Goal: Find specific page/section: Find specific page/section

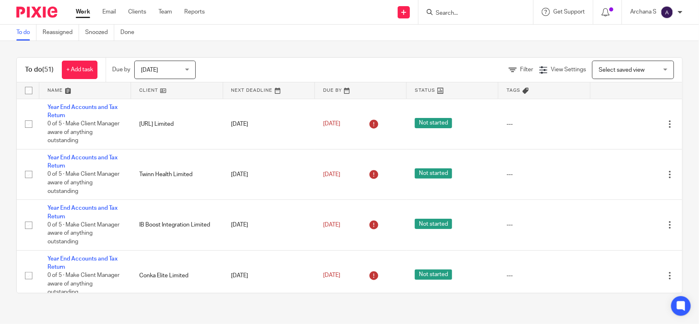
click at [441, 15] on input "Search" at bounding box center [472, 13] width 74 height 7
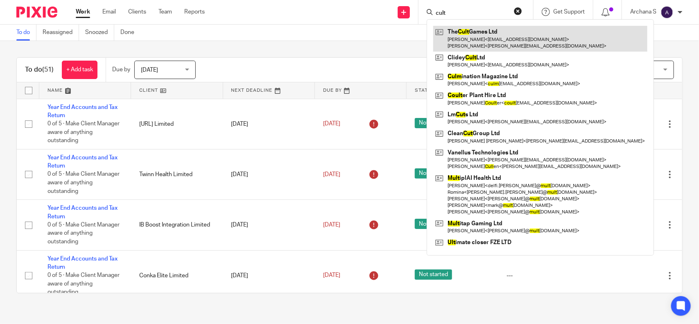
type input "cult"
click at [478, 41] on link at bounding box center [540, 38] width 214 height 25
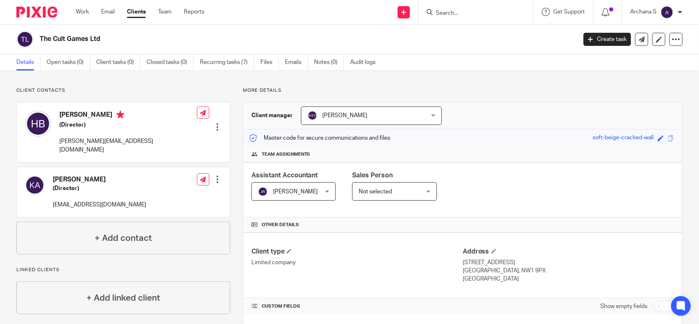
click at [468, 13] on input "Search" at bounding box center [472, 13] width 74 height 7
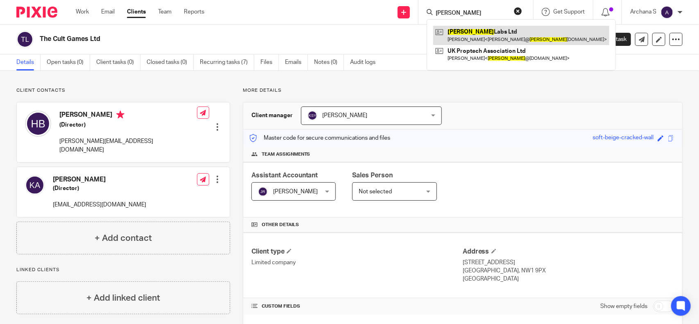
type input "[PERSON_NAME]"
click at [488, 29] on link at bounding box center [521, 35] width 176 height 19
